Goal: Task Accomplishment & Management: Use online tool/utility

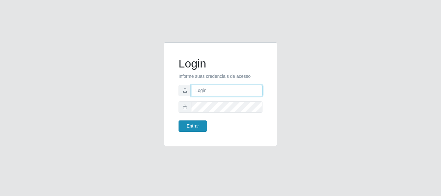
type input "maria@B4"
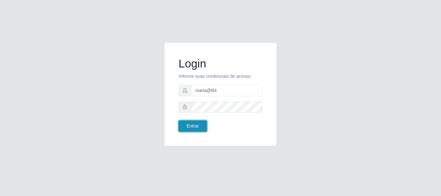
click at [199, 126] on button "Entrar" at bounding box center [193, 126] width 28 height 11
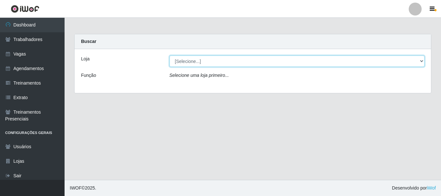
click at [401, 64] on select "[Selecione...] Bemais Supermercados - B4 [GEOGRAPHIC_DATA]" at bounding box center [298, 61] width 256 height 11
select select "404"
click at [170, 56] on select "[Selecione...] Bemais Supermercados - B4 [GEOGRAPHIC_DATA]" at bounding box center [298, 61] width 256 height 11
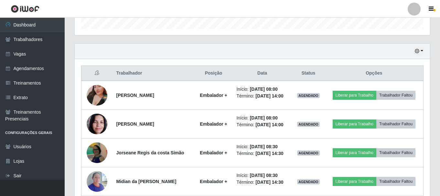
scroll to position [259, 0]
